Goal: Task Accomplishment & Management: Use online tool/utility

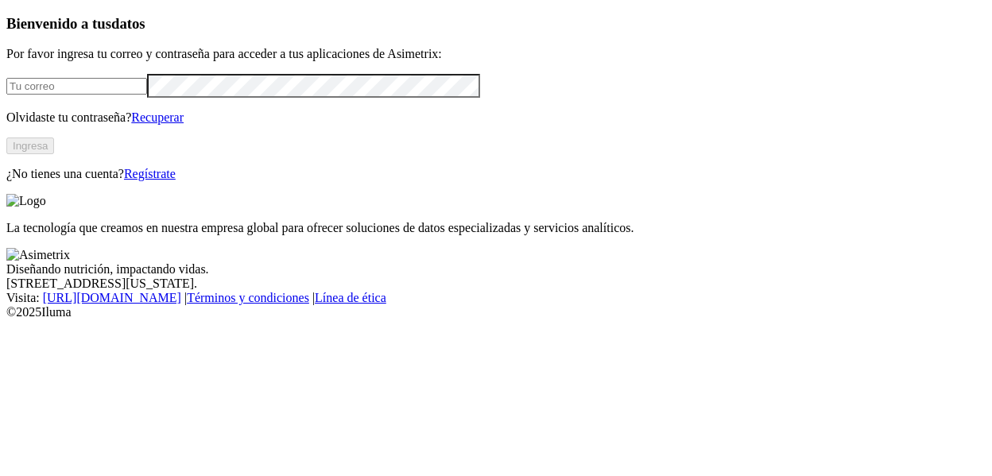
type input "[PERSON_NAME][EMAIL_ADDRESS][PERSON_NAME][DOMAIN_NAME]"
click at [54, 154] on button "Ingresa" at bounding box center [30, 145] width 48 height 17
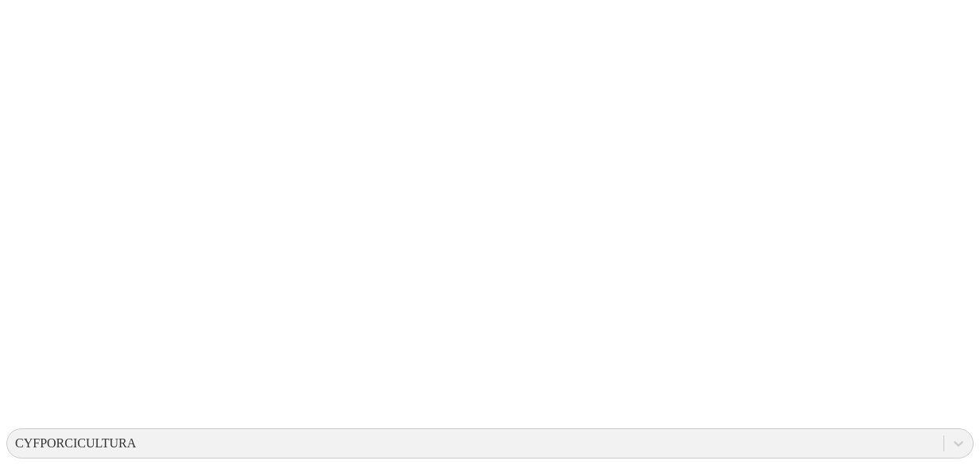
scroll to position [220, 0]
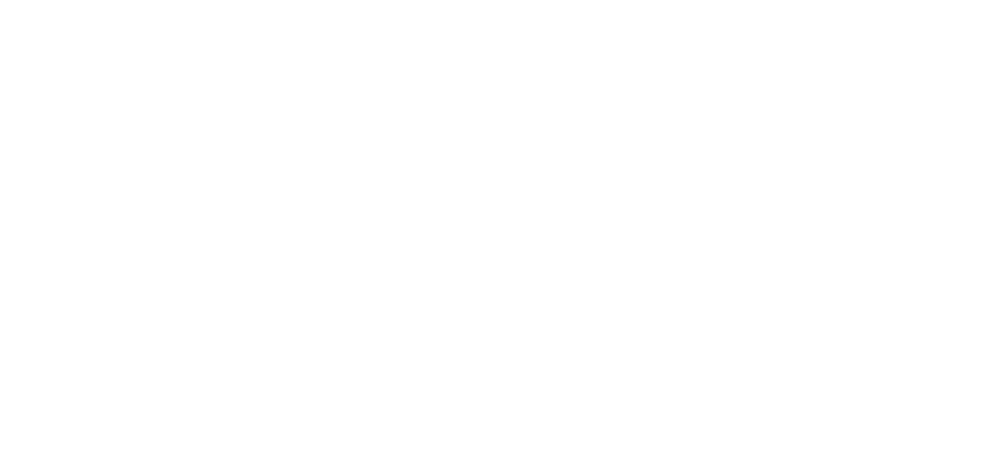
type input "JUL-25"
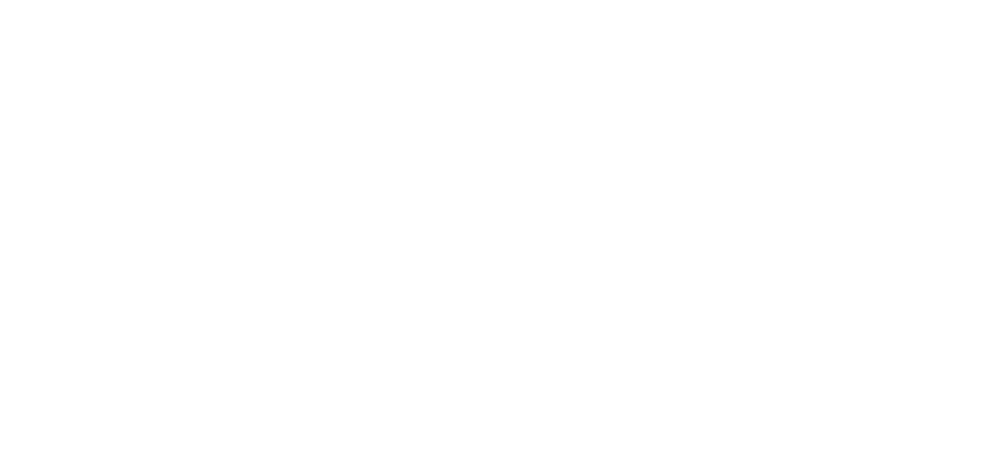
type input "JUL-25"
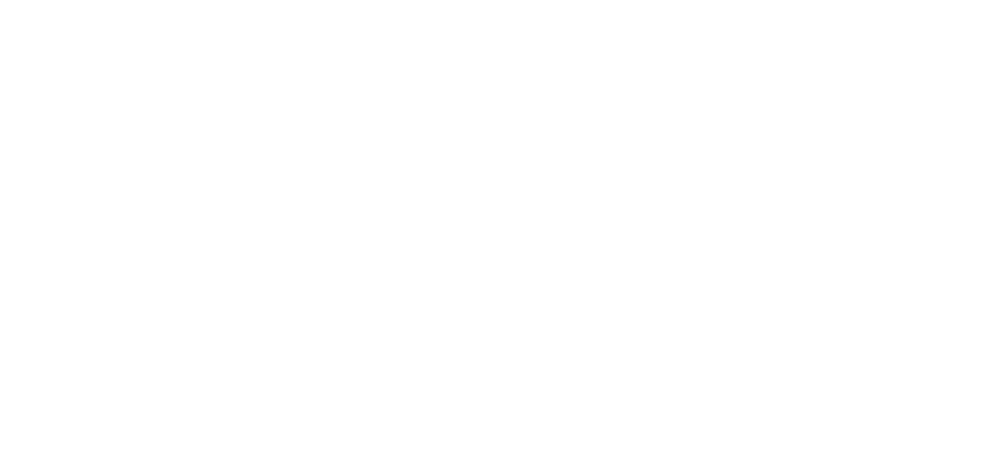
type input "JUL-25"
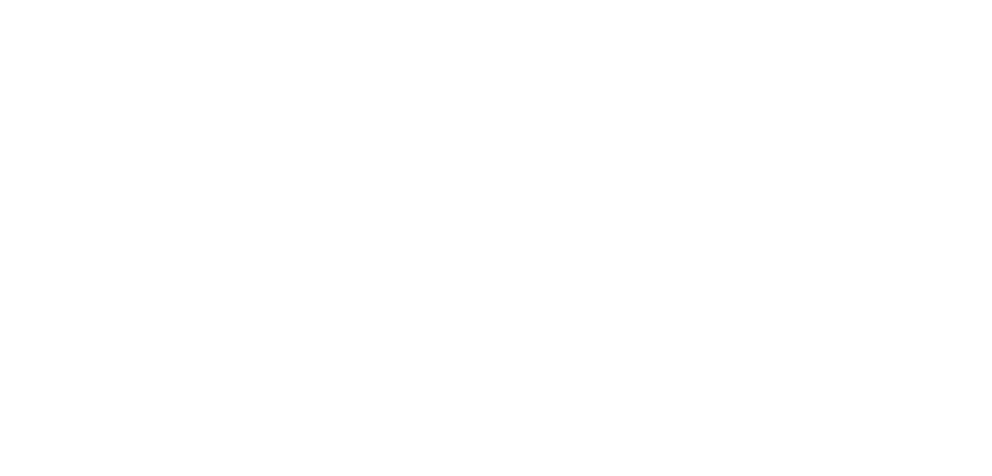
type input "JUL-25"
